Goal: Task Accomplishment & Management: Use online tool/utility

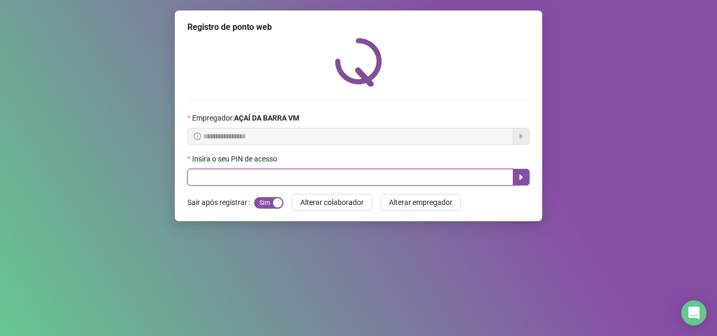
click at [273, 179] on input "text" at bounding box center [350, 177] width 326 height 17
type input "*****"
click at [518, 176] on icon "caret-right" at bounding box center [521, 177] width 8 height 8
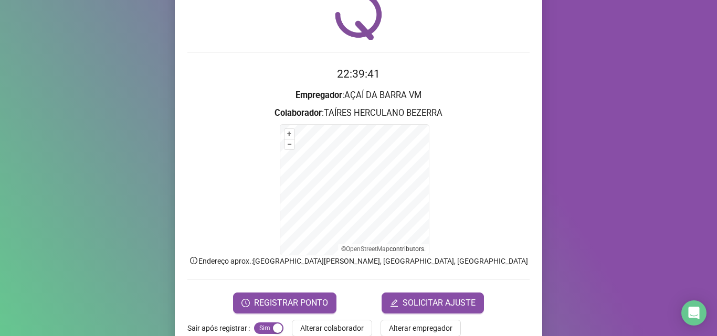
scroll to position [70, 0]
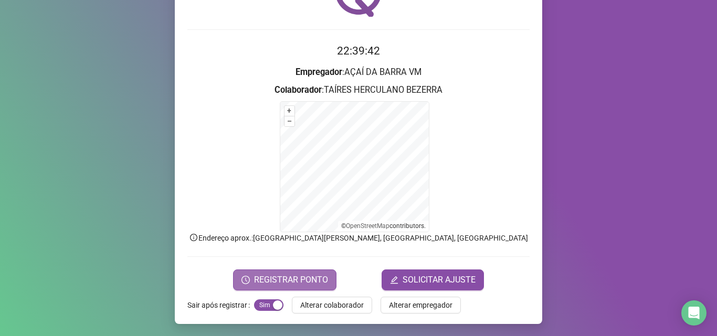
click at [309, 282] on span "REGISTRAR PONTO" at bounding box center [291, 280] width 74 height 13
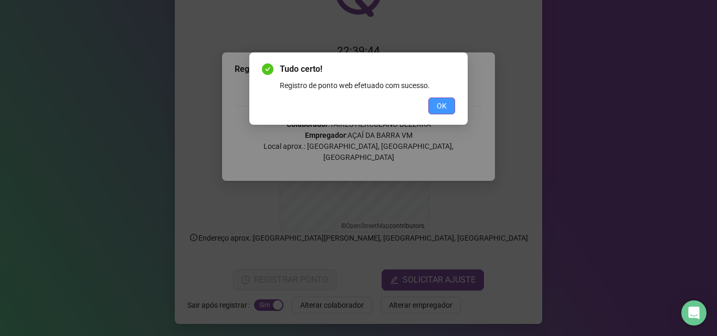
click at [450, 98] on button "OK" at bounding box center [441, 106] width 27 height 17
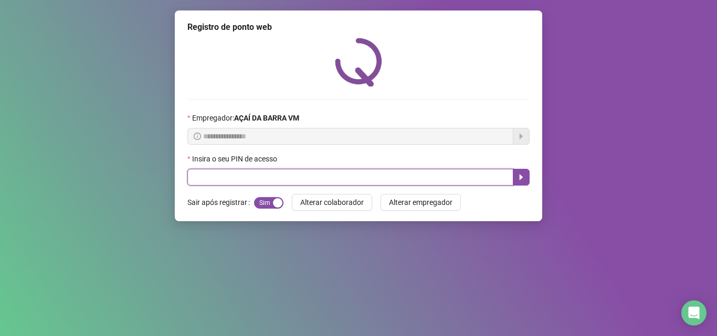
click at [430, 171] on input "text" at bounding box center [350, 177] width 326 height 17
type input "*****"
click at [526, 180] on button "button" at bounding box center [520, 177] width 17 height 17
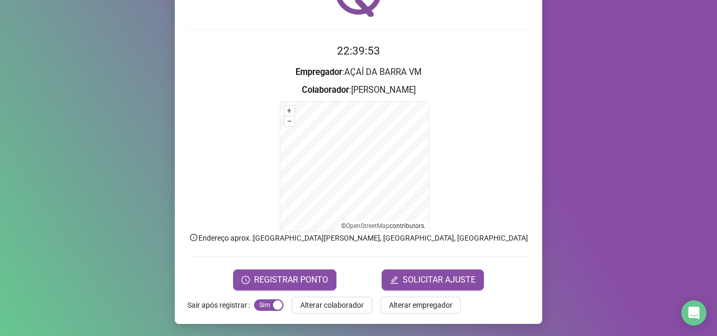
scroll to position [70, 0]
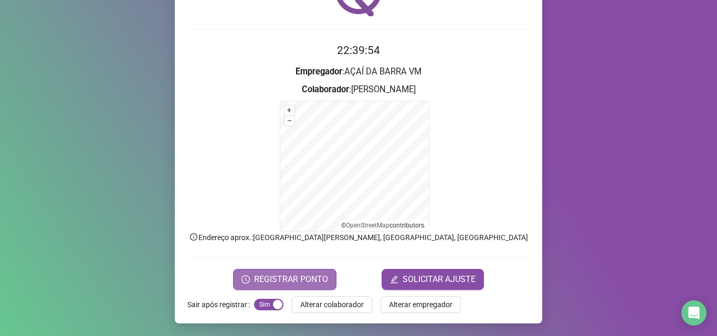
click at [299, 284] on span "REGISTRAR PONTO" at bounding box center [291, 279] width 74 height 13
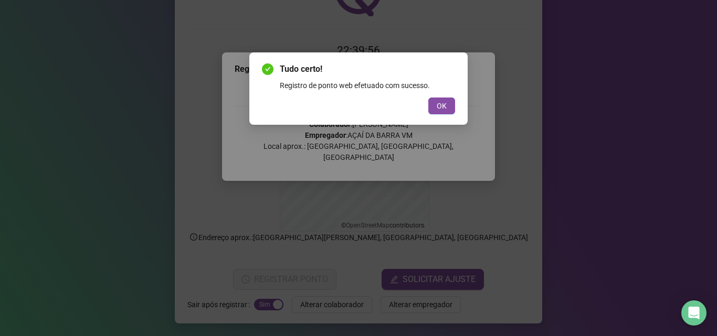
drag, startPoint x: 450, startPoint y: 104, endPoint x: 435, endPoint y: 109, distance: 15.8
click at [447, 105] on button "OK" at bounding box center [441, 106] width 27 height 17
